Goal: Task Accomplishment & Management: Use online tool/utility

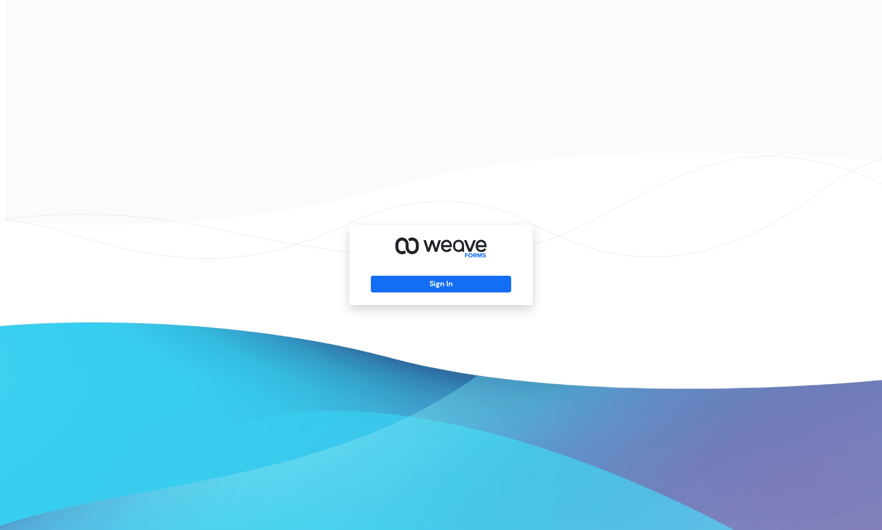
drag, startPoint x: 479, startPoint y: 291, endPoint x: 445, endPoint y: 213, distance: 85.1
click at [479, 290] on button "Sign In" at bounding box center [441, 284] width 140 height 17
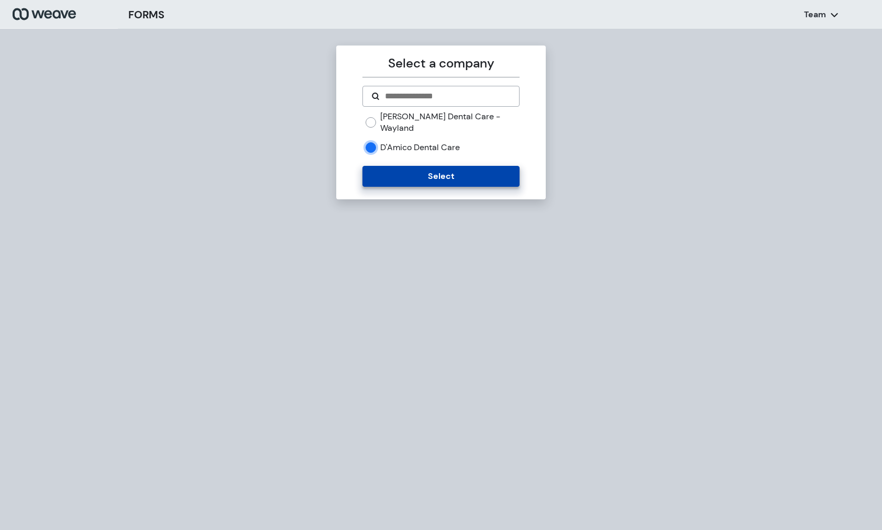
click at [377, 166] on button "Select" at bounding box center [440, 176] width 157 height 21
